Goal: Transaction & Acquisition: Purchase product/service

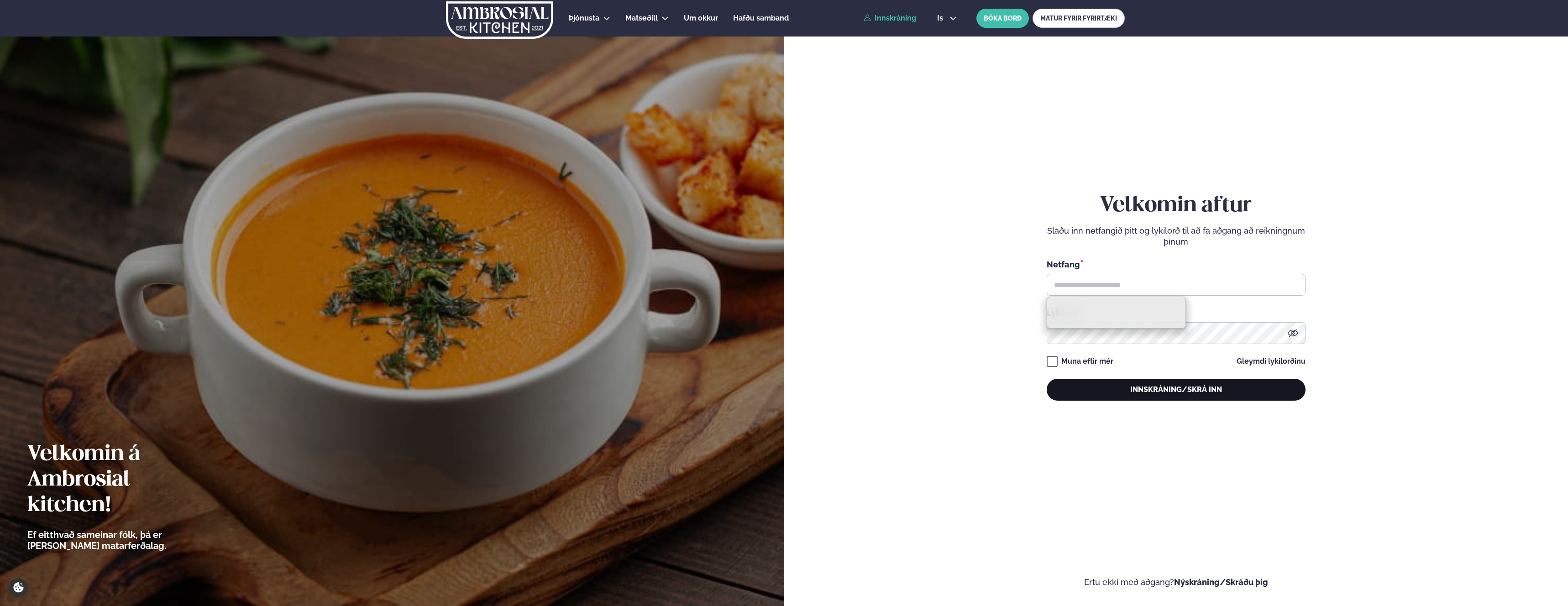
type input "**********"
click at [1172, 391] on button "Innskráning/Skrá inn" at bounding box center [1176, 389] width 259 height 22
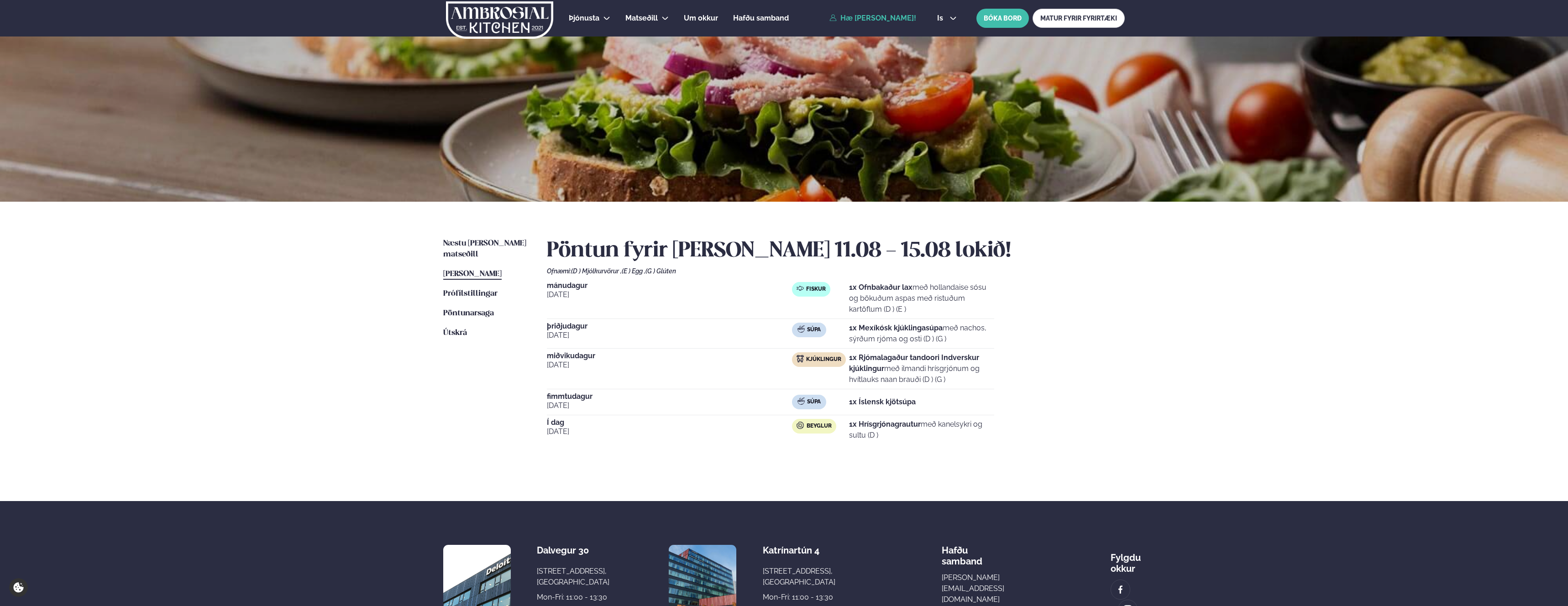
click at [953, 423] on p "1x Hrísgrjónagrautur með kanelsykri og sultu (D )" at bounding box center [921, 429] width 145 height 22
click at [987, 421] on p "1x Hrísgrjónagrautur með kanelsykri og sultu (D )" at bounding box center [921, 429] width 145 height 22
click at [857, 433] on p "1x Hrísgrjónagrautur með kanelsykri og sultu (D )" at bounding box center [921, 429] width 145 height 22
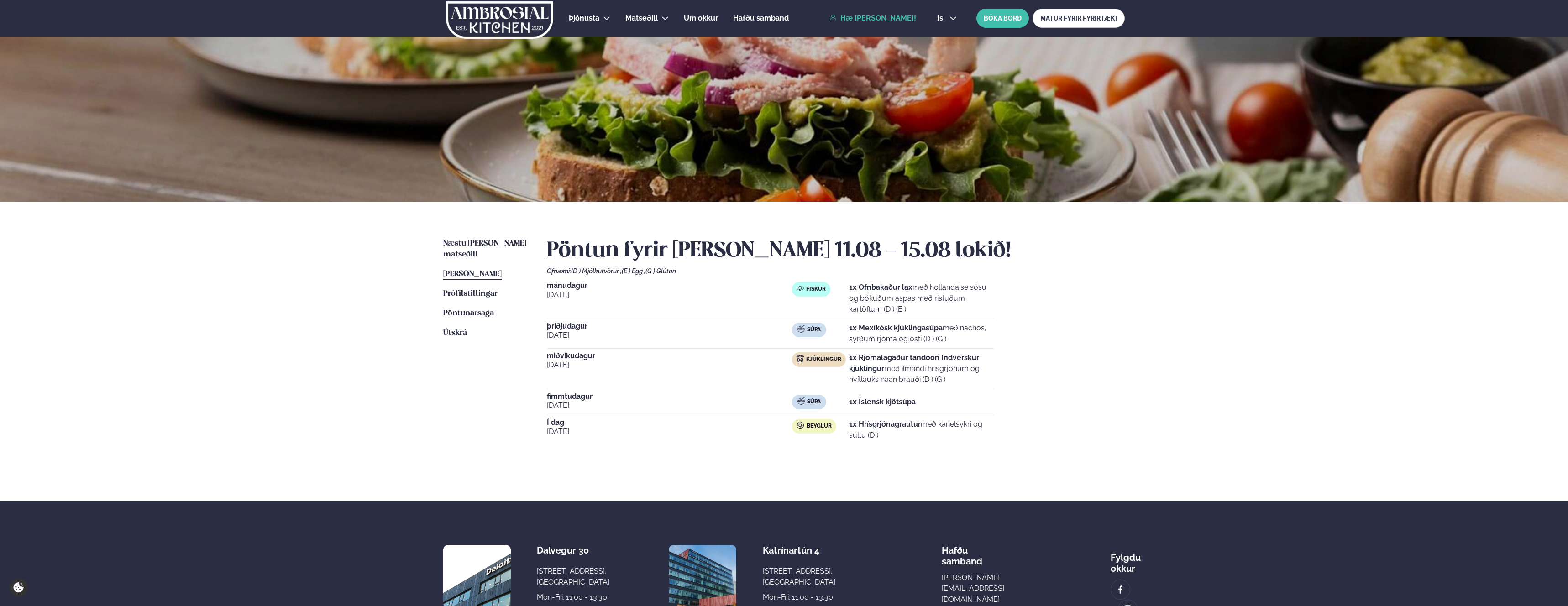
click at [857, 433] on p "1x Hrísgrjónagrautur með kanelsykri og sultu (D )" at bounding box center [921, 429] width 145 height 22
click at [869, 435] on p "1x Hrísgrjónagrautur með kanelsykri og sultu (D )" at bounding box center [921, 429] width 145 height 22
click at [857, 435] on p "1x Hrísgrjónagrautur með kanelsykri og sultu (D )" at bounding box center [921, 429] width 145 height 22
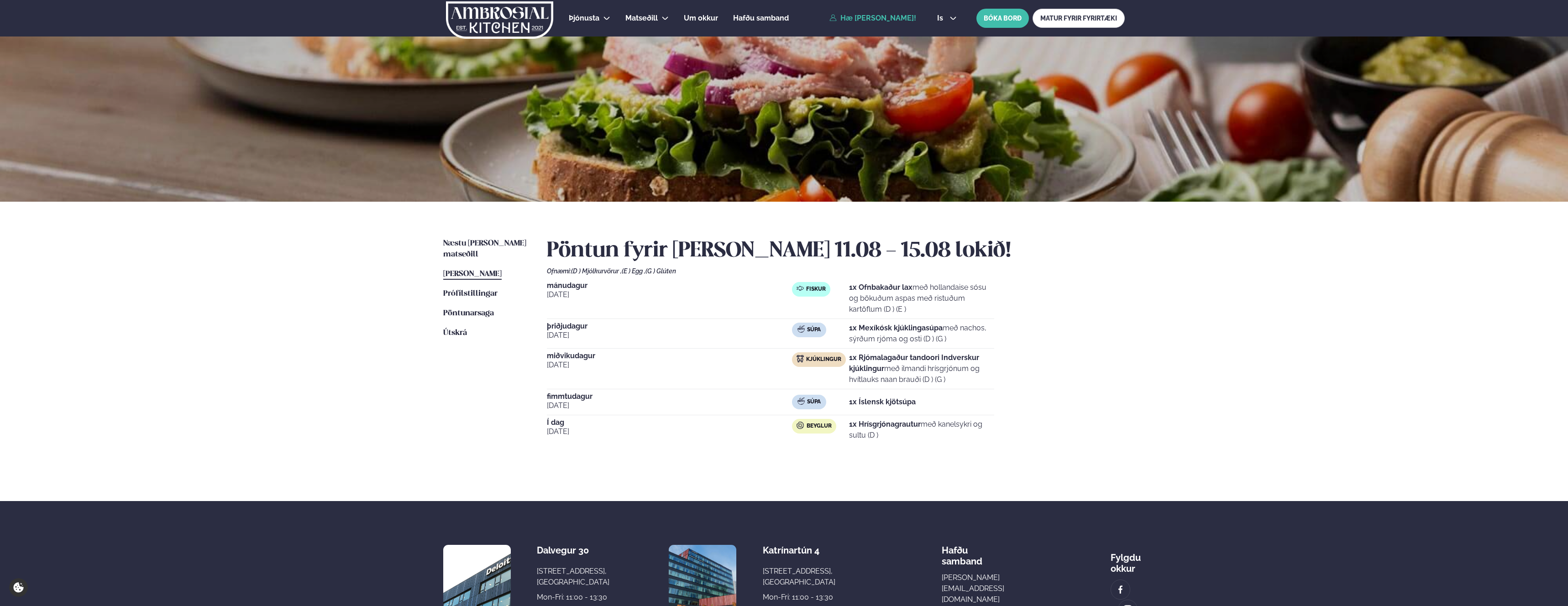
click at [857, 435] on p "1x Hrísgrjónagrautur með kanelsykri og sultu (D )" at bounding box center [921, 429] width 145 height 22
